Goal: Task Accomplishment & Management: Use online tool/utility

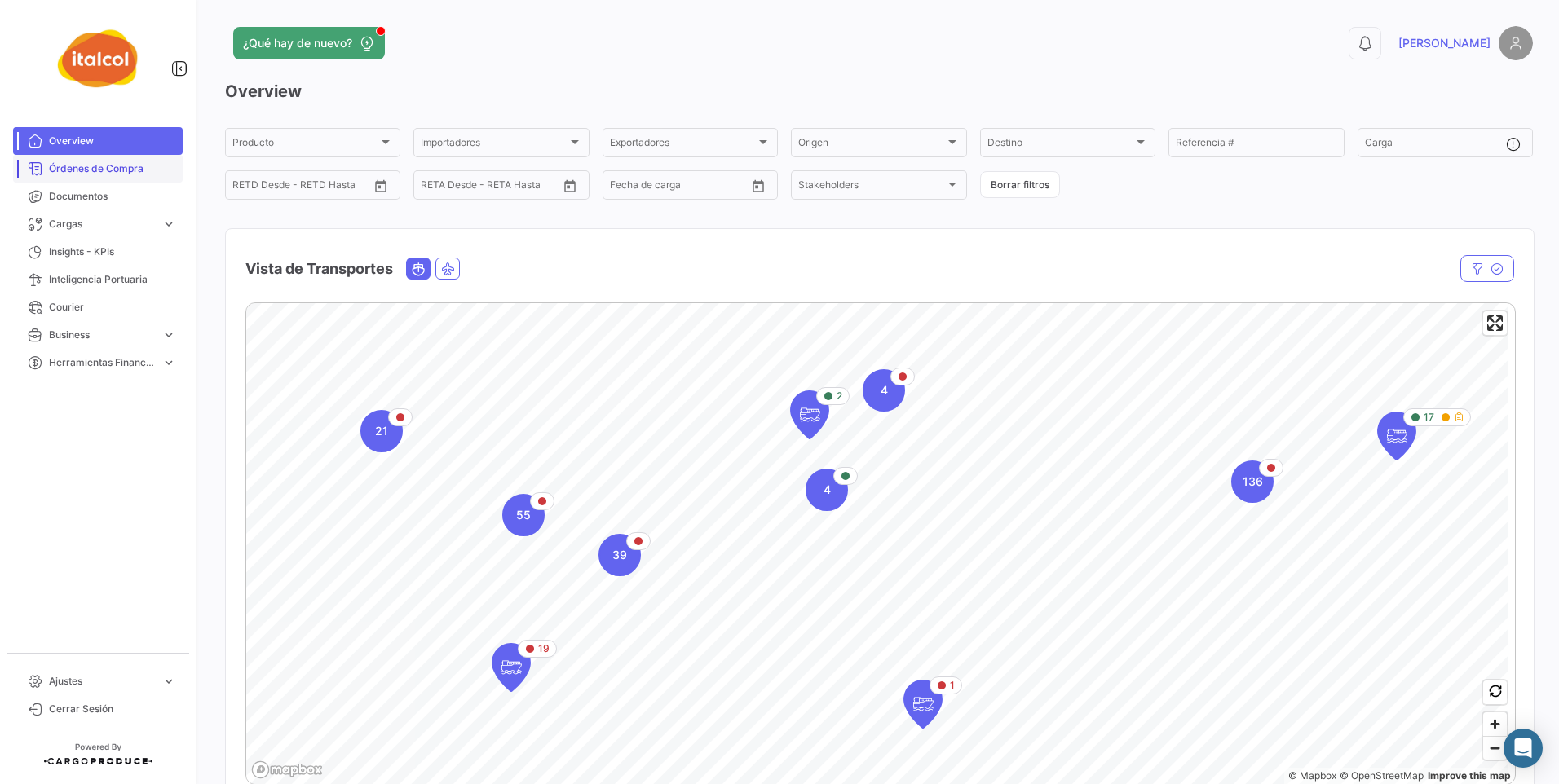
click at [104, 170] on span "Órdenes de Compra" at bounding box center [113, 169] width 127 height 15
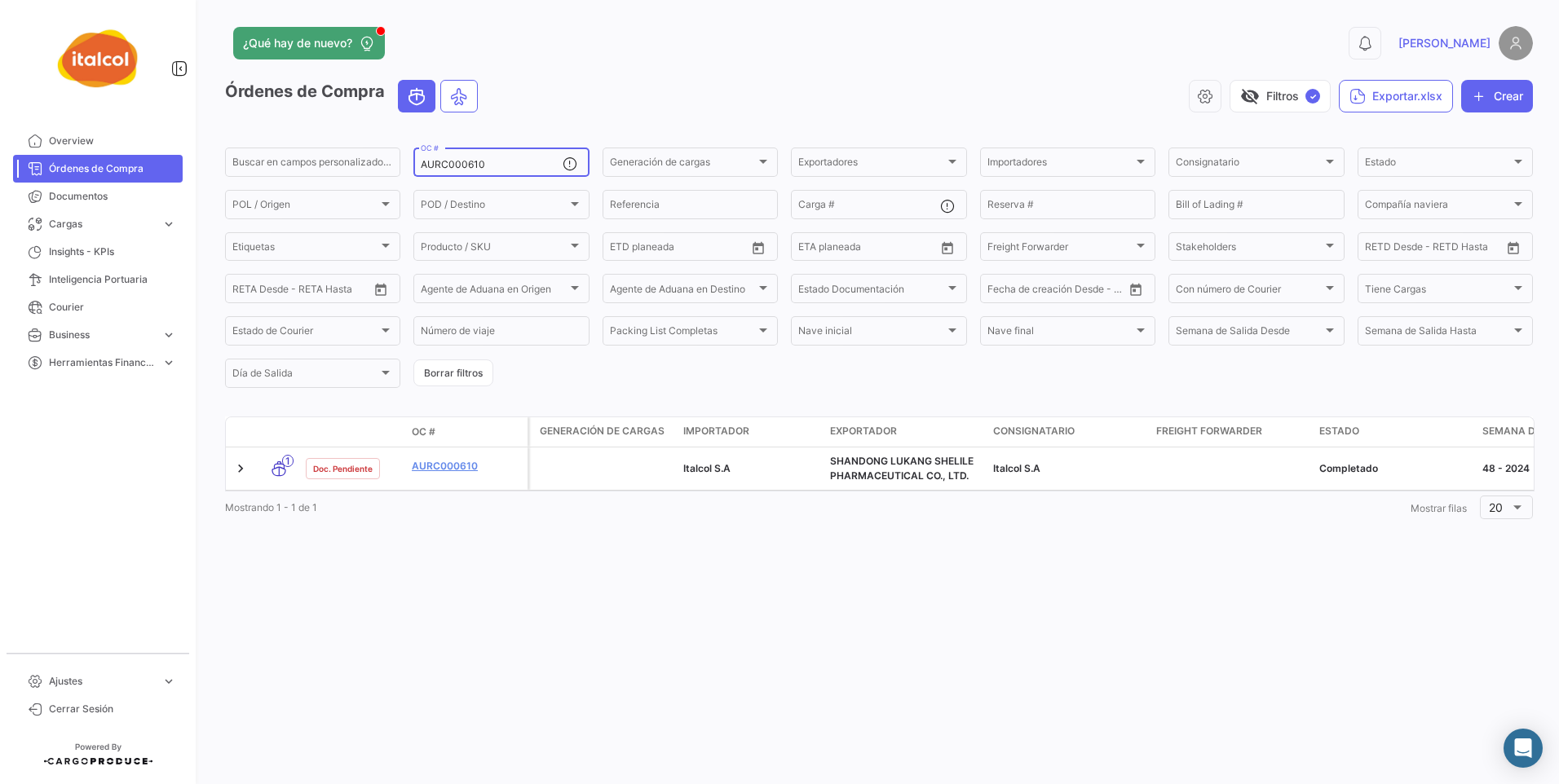
click at [449, 162] on input "AURC000610" at bounding box center [491, 165] width 141 height 11
paste input "BUGC000996"
type input "BUGC000996"
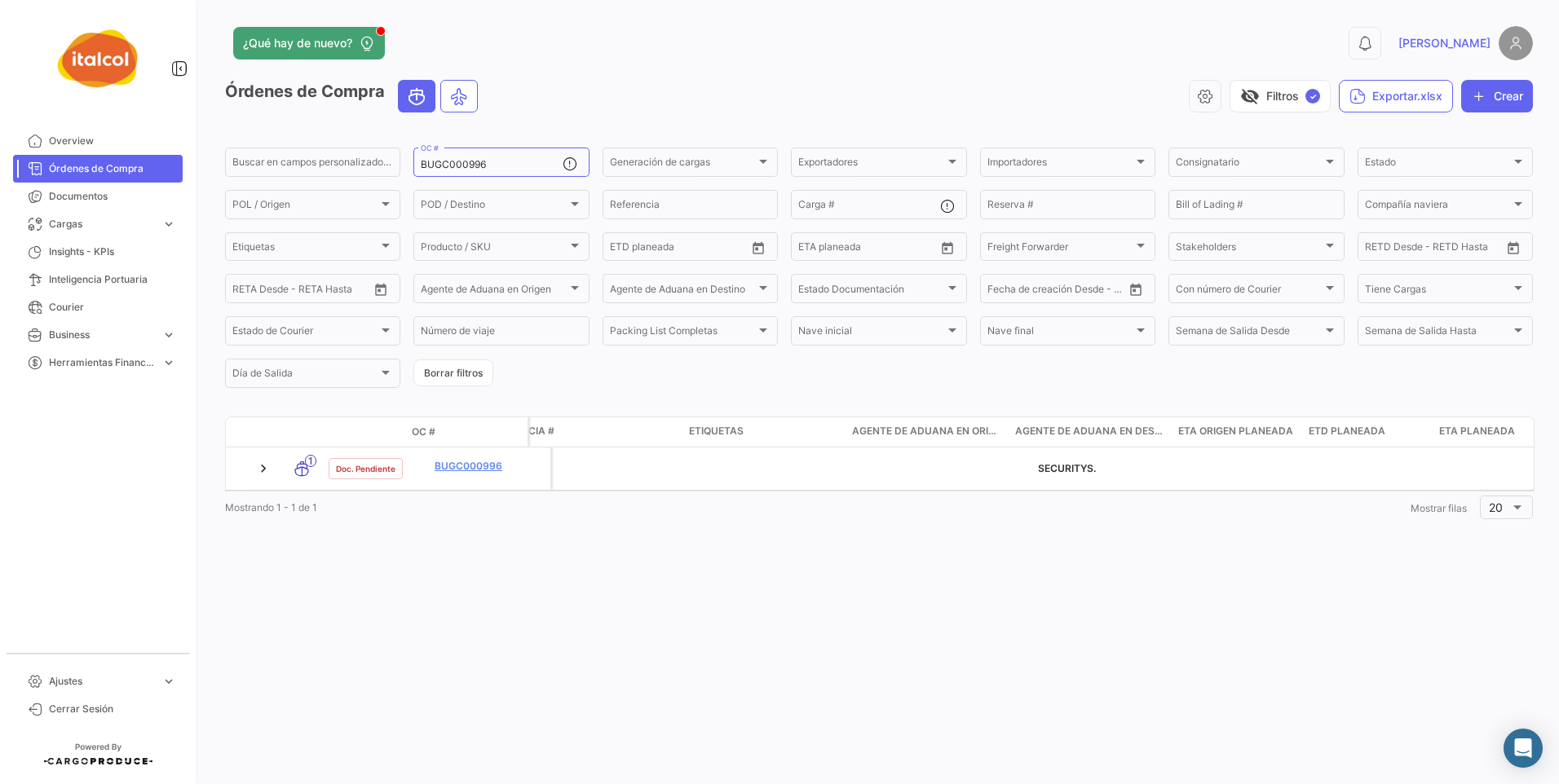
scroll to position [0, 2449]
